Goal: Transaction & Acquisition: Book appointment/travel/reservation

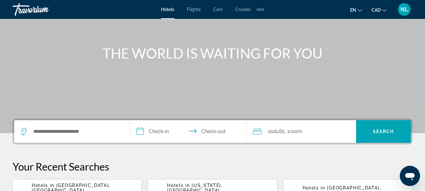
scroll to position [55, 0]
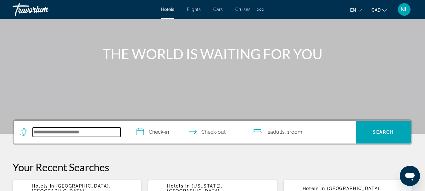
click at [54, 131] on input "Search widget" at bounding box center [77, 131] width 88 height 9
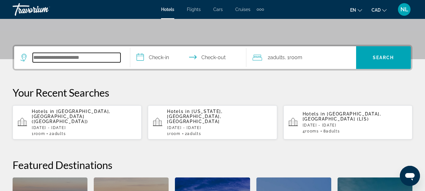
scroll to position [154, 0]
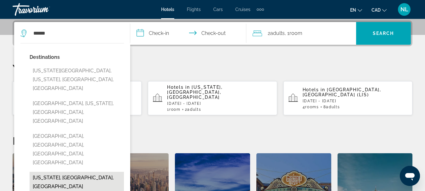
click at [39, 172] on button "Hawaii, HI, United States" at bounding box center [77, 182] width 94 height 21
type input "**********"
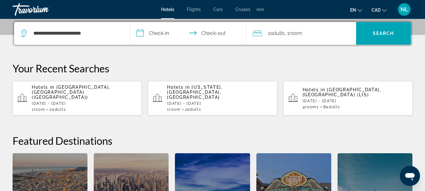
click at [155, 33] on input "**********" at bounding box center [189, 34] width 119 height 25
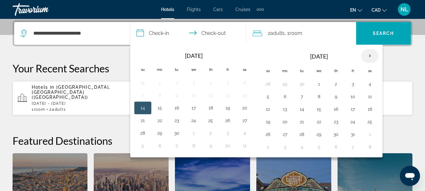
click at [370, 56] on th "Next month" at bounding box center [370, 56] width 17 height 14
click at [243, 83] on button "1" at bounding box center [245, 84] width 10 height 9
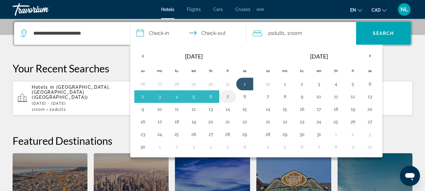
click at [230, 98] on button "7" at bounding box center [228, 96] width 10 height 9
type input "**********"
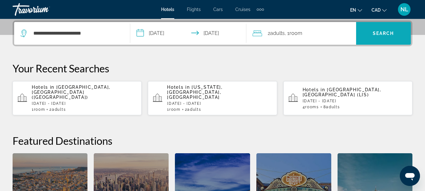
click at [381, 34] on span "Search" at bounding box center [383, 33] width 21 height 5
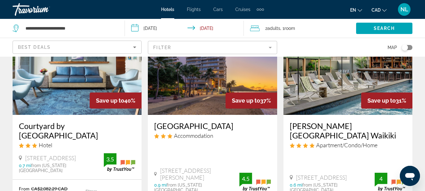
scroll to position [71, 0]
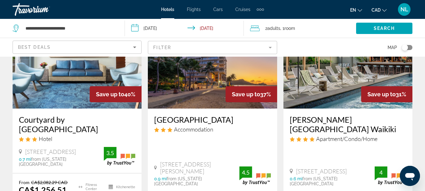
click at [89, 118] on h3 "Courtyard by Marriott Waikiki Beach" at bounding box center [77, 124] width 116 height 19
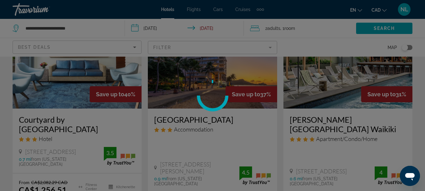
click at [89, 118] on div "**********" at bounding box center [212, 24] width 425 height 191
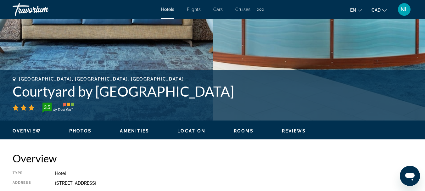
scroll to position [180, 0]
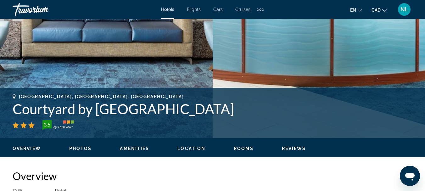
drag, startPoint x: 13, startPoint y: 110, endPoint x: 238, endPoint y: 111, distance: 225.7
click at [238, 111] on h1 "Courtyard by Marriott Waikiki Beach" at bounding box center [213, 109] width 400 height 16
copy h1 "Courtyard by Marriott Waikiki Beach"
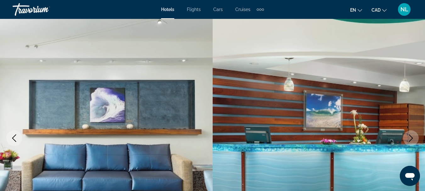
scroll to position [0, 0]
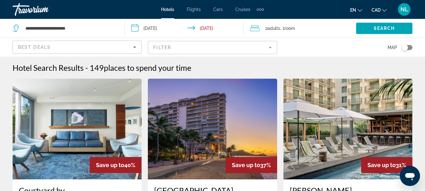
click at [158, 30] on input "**********" at bounding box center [185, 29] width 121 height 21
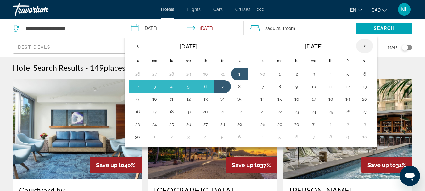
click at [364, 44] on th "Next month" at bounding box center [364, 46] width 17 height 14
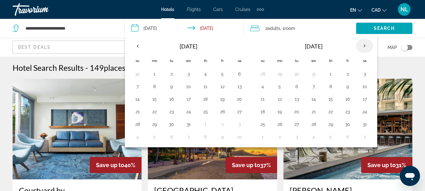
click at [365, 46] on th "Next month" at bounding box center [364, 46] width 17 height 14
click at [263, 86] on button "1" at bounding box center [263, 86] width 10 height 9
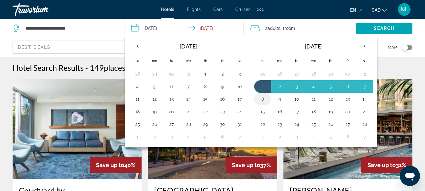
click at [262, 101] on button "8" at bounding box center [263, 99] width 10 height 9
type input "**********"
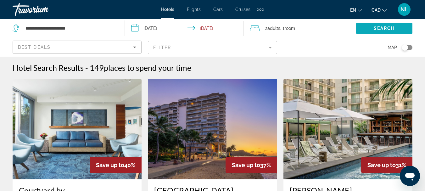
click at [375, 29] on span "Search" at bounding box center [384, 28] width 21 height 5
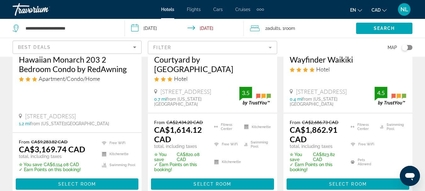
scroll to position [110, 0]
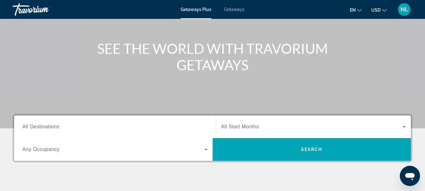
scroll to position [55, 0]
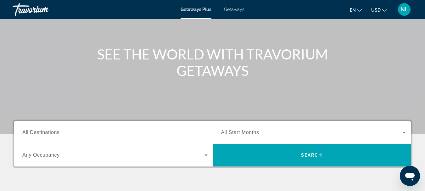
click at [376, 12] on span "USD" at bounding box center [375, 10] width 9 height 5
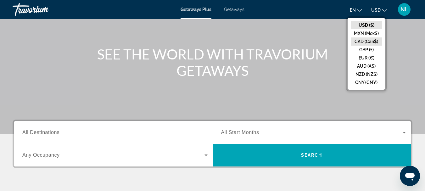
click at [368, 42] on button "CAD (Can$)" at bounding box center [366, 41] width 31 height 8
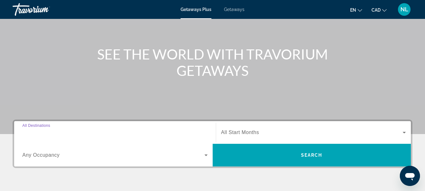
click at [169, 135] on input "Destination All Destinations" at bounding box center [114, 133] width 185 height 8
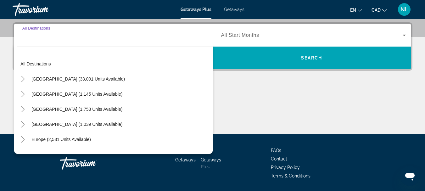
scroll to position [154, 0]
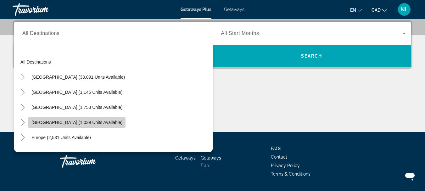
click at [107, 121] on span "Caribbean & Atlantic Islands (1,039 units available)" at bounding box center [76, 122] width 91 height 5
type input "**********"
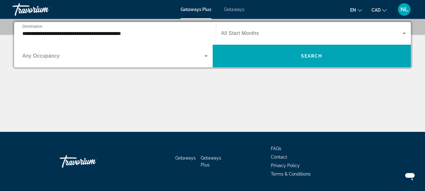
click at [237, 35] on span "All Start Months" at bounding box center [240, 33] width 38 height 5
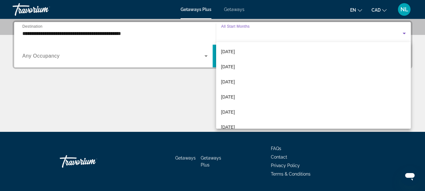
scroll to position [59, 0]
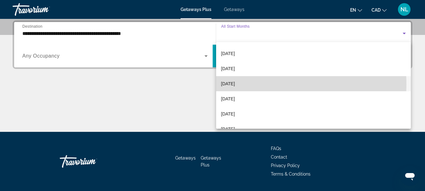
click at [235, 85] on span "[DATE]" at bounding box center [228, 84] width 14 height 8
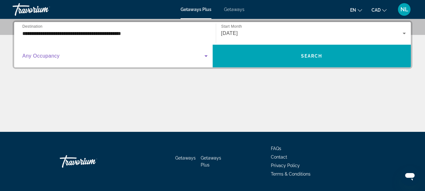
click at [204, 57] on icon "Search widget" at bounding box center [206, 56] width 8 height 8
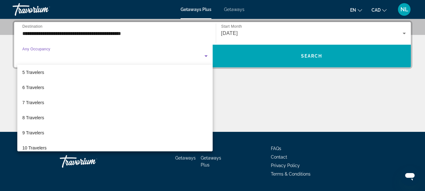
scroll to position [70, 0]
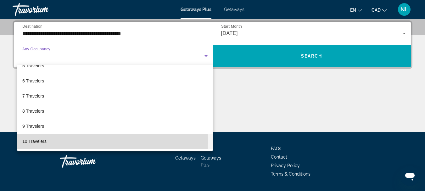
click at [44, 142] on span "10 Travelers" at bounding box center [34, 142] width 24 height 8
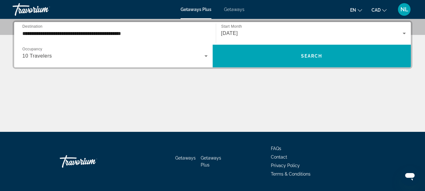
click at [403, 8] on span "NL" at bounding box center [405, 9] width 8 height 6
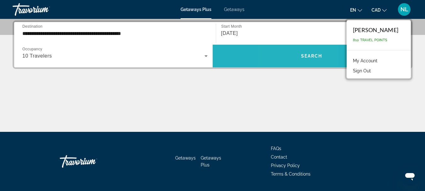
click at [295, 56] on span "Search widget" at bounding box center [312, 55] width 199 height 15
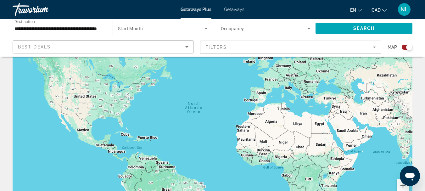
scroll to position [38, 0]
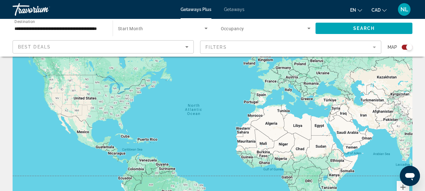
drag, startPoint x: 428, startPoint y: 50, endPoint x: 290, endPoint y: 26, distance: 140.5
click at [290, 26] on span "Search widget" at bounding box center [264, 29] width 87 height 8
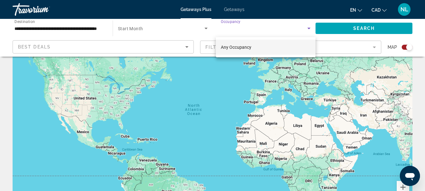
click at [308, 27] on div at bounding box center [212, 95] width 425 height 191
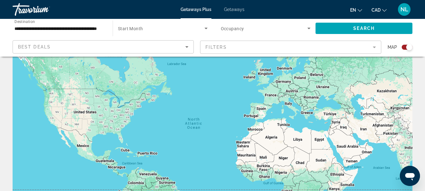
scroll to position [0, 0]
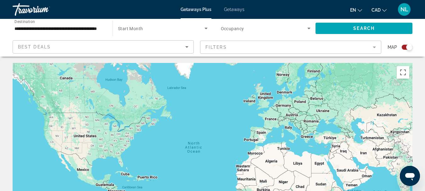
click at [48, 28] on input "**********" at bounding box center [59, 29] width 90 height 8
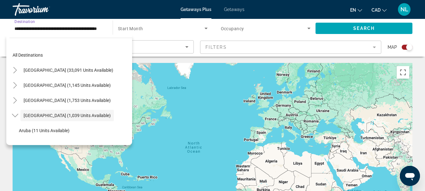
scroll to position [22, 0]
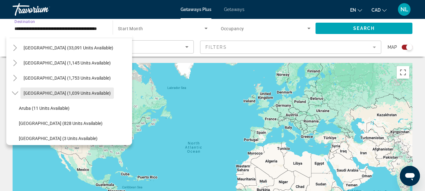
click at [59, 91] on span "Caribbean & Atlantic Islands (1,039 units available)" at bounding box center [67, 93] width 87 height 5
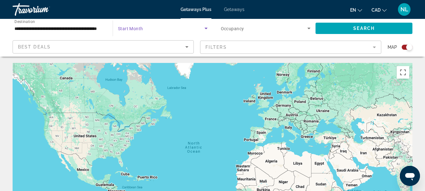
click at [205, 28] on icon "Search widget" at bounding box center [206, 29] width 8 height 8
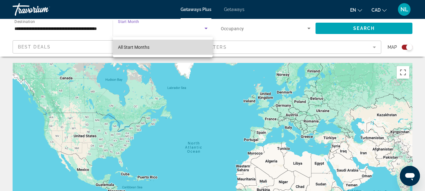
click at [191, 47] on mat-option "All Start Months" at bounding box center [163, 47] width 100 height 15
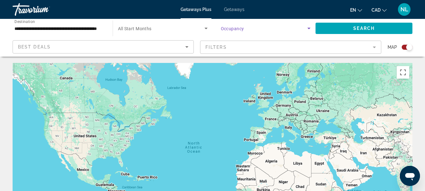
click at [309, 27] on icon "Search widget" at bounding box center [309, 29] width 8 height 8
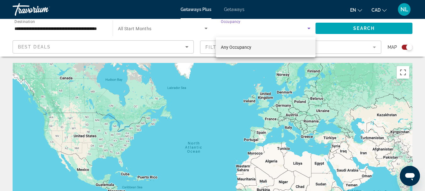
click at [365, 26] on div at bounding box center [212, 95] width 425 height 191
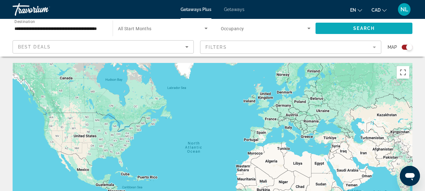
click at [362, 26] on span "Search" at bounding box center [363, 28] width 21 height 5
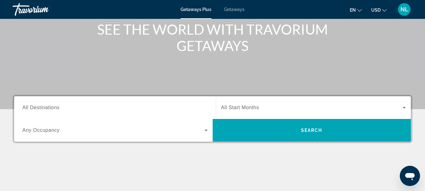
scroll to position [94, 0]
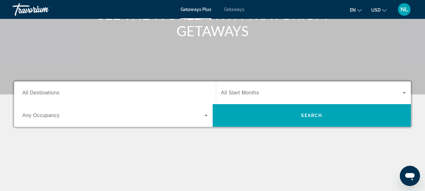
click at [162, 87] on div "Search widget" at bounding box center [114, 93] width 185 height 18
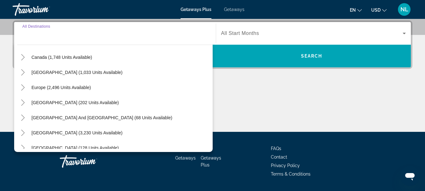
scroll to position [39, 0]
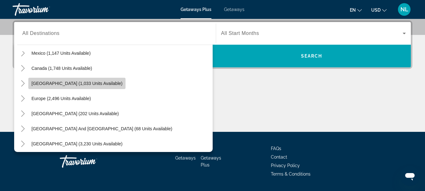
click at [122, 84] on span "[GEOGRAPHIC_DATA] (1,033 units available)" at bounding box center [76, 83] width 91 height 5
type input "**********"
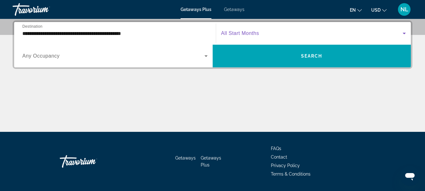
click at [269, 31] on span "Search widget" at bounding box center [312, 34] width 182 height 8
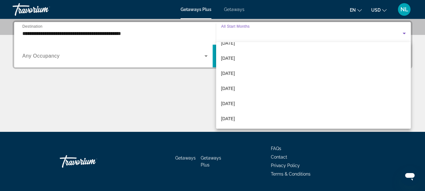
scroll to position [63, 0]
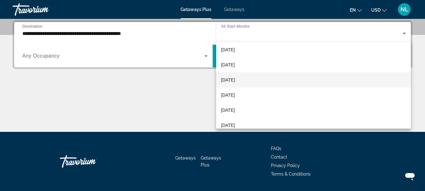
click at [259, 79] on mat-option "[DATE]" at bounding box center [313, 79] width 195 height 15
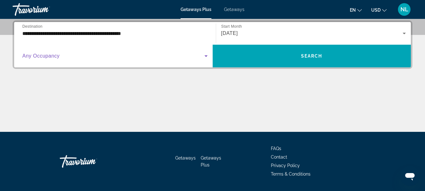
click at [205, 59] on icon "Search widget" at bounding box center [206, 56] width 8 height 8
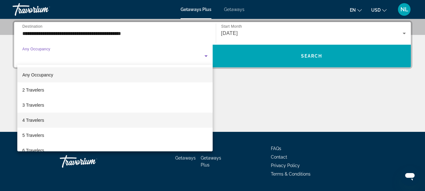
click at [172, 117] on mat-option "4 Travelers" at bounding box center [114, 120] width 195 height 15
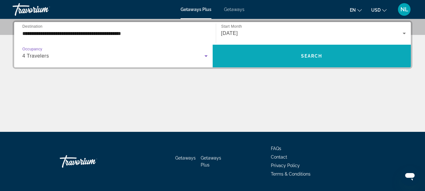
click at [257, 62] on span "Search widget" at bounding box center [312, 55] width 199 height 15
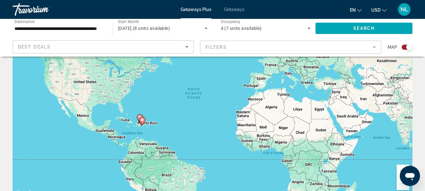
scroll to position [63, 0]
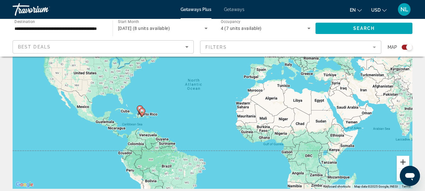
click at [403, 163] on button "Zoom in" at bounding box center [403, 162] width 13 height 13
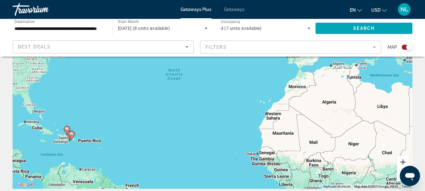
click at [403, 163] on button "Zoom in" at bounding box center [403, 162] width 13 height 13
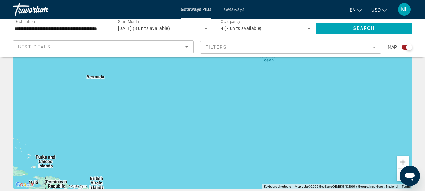
drag, startPoint x: 153, startPoint y: 102, endPoint x: 281, endPoint y: 102, distance: 128.1
click at [292, 102] on div "Main content" at bounding box center [213, 94] width 400 height 189
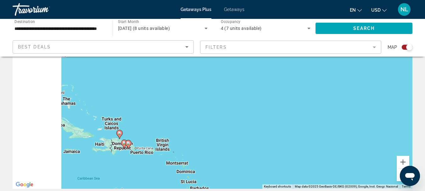
drag, startPoint x: 163, startPoint y: 99, endPoint x: 224, endPoint y: 58, distance: 73.6
click at [224, 59] on div "To activate drag with keyboard, press Alt + Enter. Once in keyboard drag state,…" at bounding box center [213, 94] width 400 height 189
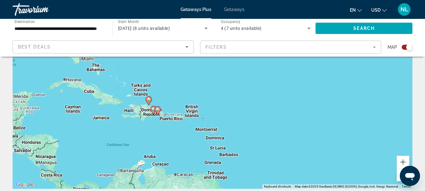
drag, startPoint x: 192, startPoint y: 126, endPoint x: 219, endPoint y: 96, distance: 41.0
click at [221, 95] on div "To activate drag with keyboard, press Alt + Enter. Once in keyboard drag state,…" at bounding box center [213, 94] width 400 height 189
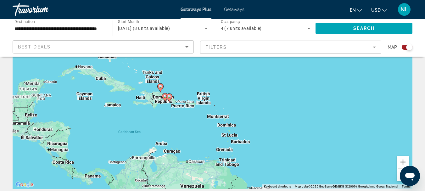
drag, startPoint x: 239, startPoint y: 100, endPoint x: 243, endPoint y: 94, distance: 7.2
click at [243, 94] on div "To activate drag with keyboard, press Alt + Enter. Once in keyboard drag state,…" at bounding box center [213, 94] width 400 height 189
click at [161, 88] on image "Main content" at bounding box center [161, 87] width 4 height 4
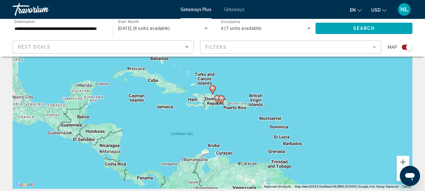
click at [213, 89] on image "Main content" at bounding box center [213, 89] width 4 height 4
type input "**********"
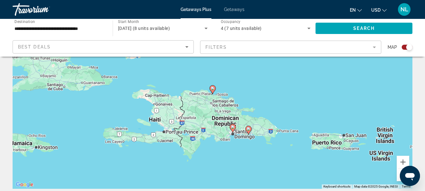
click at [213, 89] on image "Main content" at bounding box center [213, 89] width 4 height 4
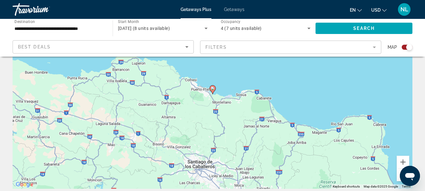
click at [213, 89] on image "Main content" at bounding box center [213, 89] width 4 height 4
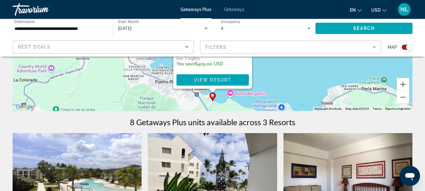
scroll to position [123, 0]
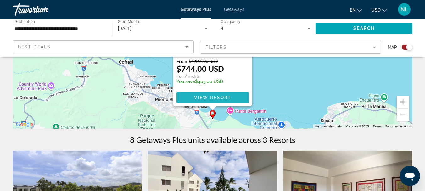
click at [216, 98] on span "View Resort" at bounding box center [212, 97] width 37 height 5
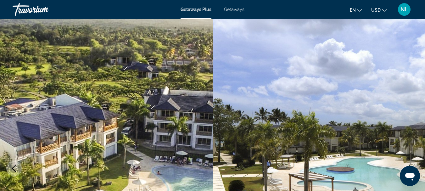
click at [234, 11] on span "Getaways" at bounding box center [234, 9] width 20 height 5
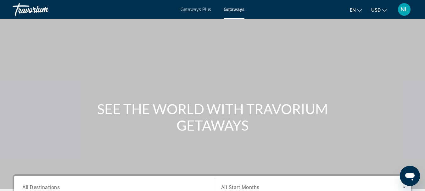
click at [384, 10] on icon "Change currency" at bounding box center [384, 10] width 4 height 4
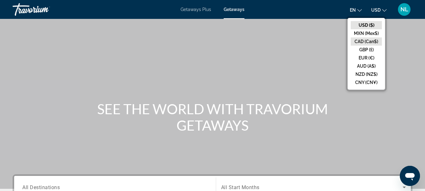
click at [368, 41] on button "CAD (Can$)" at bounding box center [366, 41] width 31 height 8
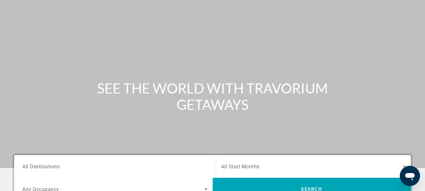
scroll to position [31, 0]
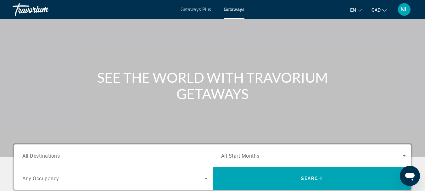
click at [153, 154] on input "Destination All Destinations" at bounding box center [114, 156] width 185 height 8
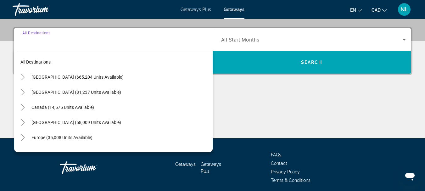
scroll to position [154, 0]
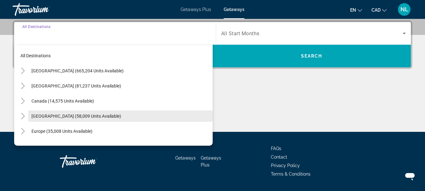
click at [93, 118] on span "[GEOGRAPHIC_DATA] (58,009 units available)" at bounding box center [76, 116] width 90 height 5
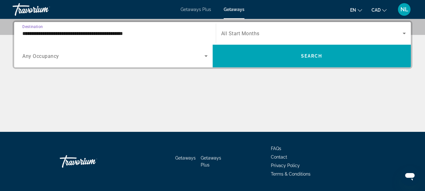
click at [117, 35] on input "**********" at bounding box center [114, 34] width 185 height 8
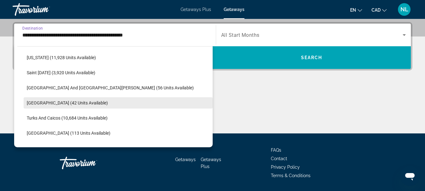
scroll to position [243, 0]
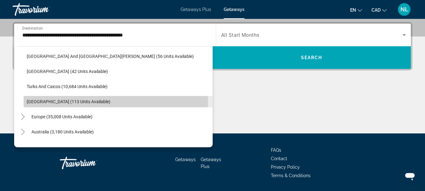
click at [84, 101] on span "[GEOGRAPHIC_DATA] (113 units available)" at bounding box center [69, 101] width 84 height 5
type input "**********"
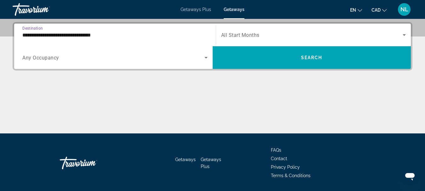
scroll to position [154, 0]
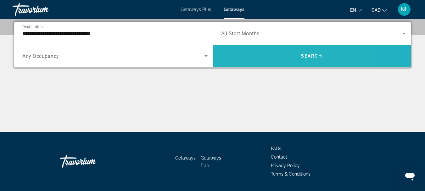
click at [273, 57] on span "Search widget" at bounding box center [312, 55] width 199 height 15
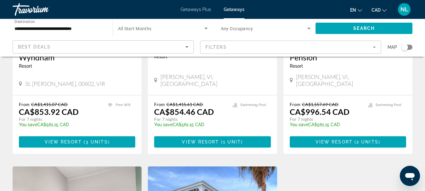
scroll to position [378, 0]
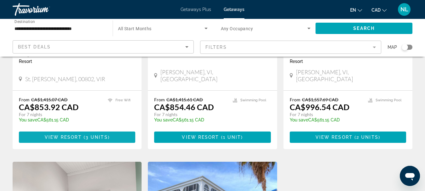
click at [83, 135] on span "Main content" at bounding box center [83, 137] width 2 height 5
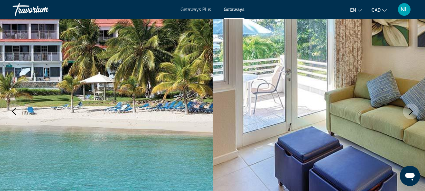
scroll to position [214, 0]
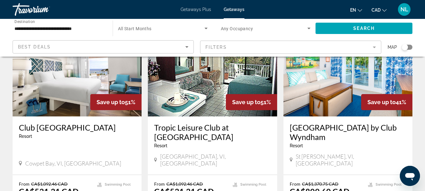
scroll to position [126, 0]
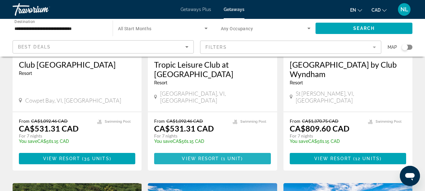
click at [211, 155] on span "Main content" at bounding box center [212, 158] width 116 height 15
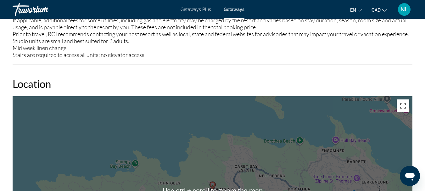
scroll to position [625, 0]
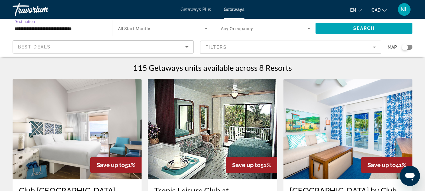
click at [82, 28] on input "**********" at bounding box center [59, 29] width 90 height 8
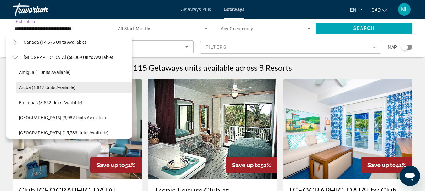
scroll to position [63, 0]
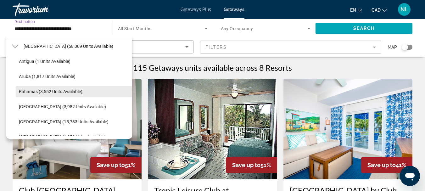
click at [87, 93] on span "Search widget" at bounding box center [74, 91] width 116 height 15
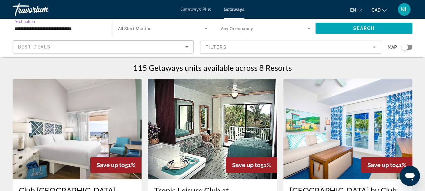
type input "**********"
click at [354, 28] on span "Search" at bounding box center [363, 28] width 21 height 5
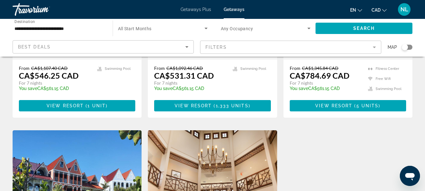
scroll to position [315, 0]
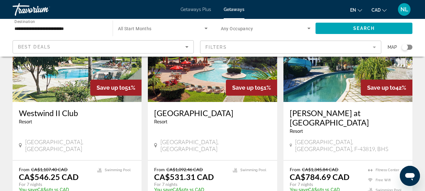
click at [187, 46] on icon "Sort by" at bounding box center [187, 47] width 8 height 8
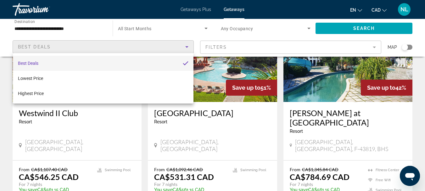
click at [373, 47] on div at bounding box center [212, 95] width 425 height 191
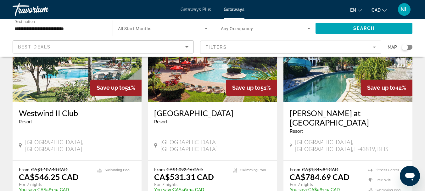
click at [374, 47] on mat-form-field "Filters" at bounding box center [290, 47] width 181 height 13
